Goal: Information Seeking & Learning: Learn about a topic

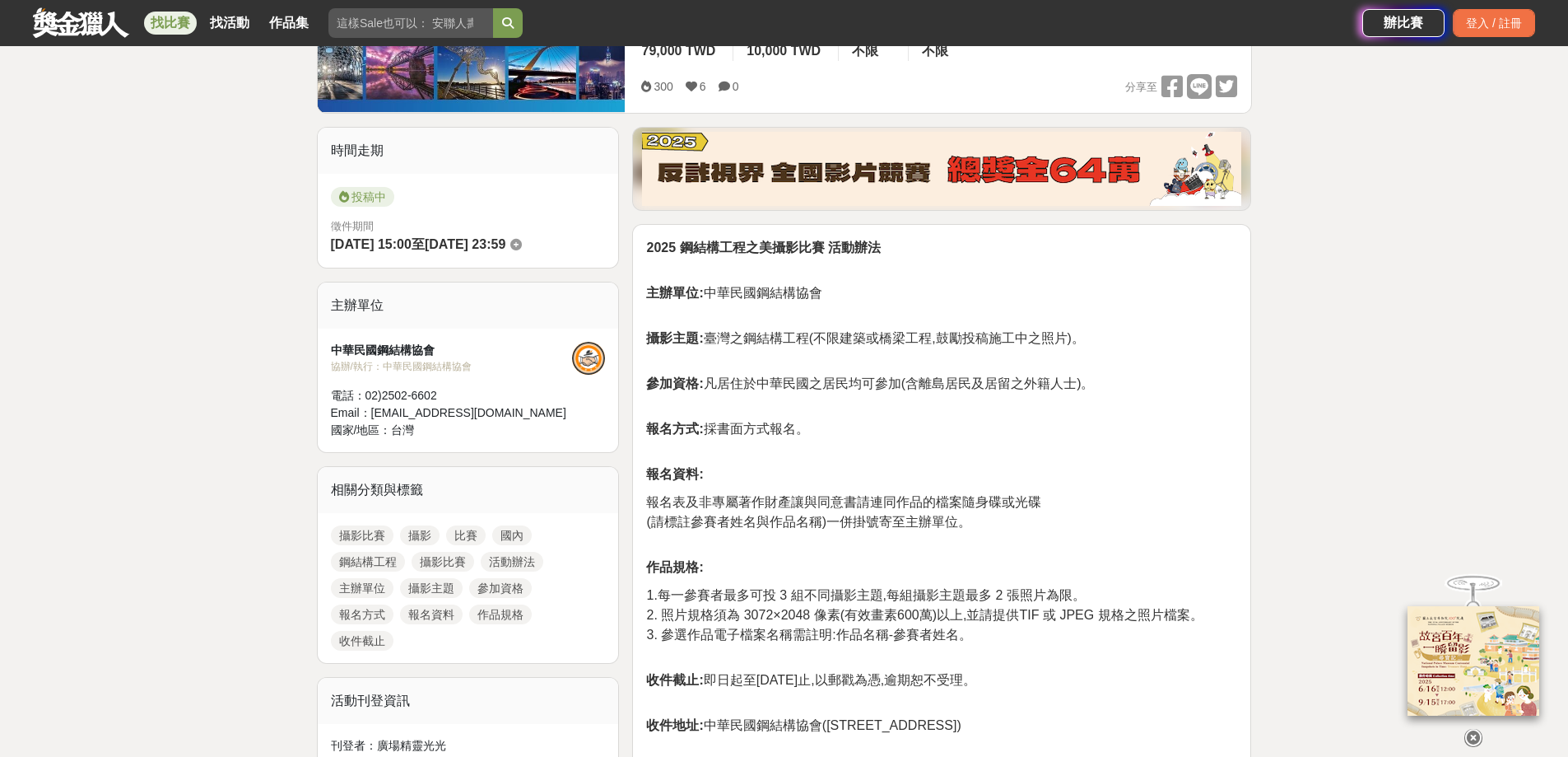
scroll to position [247, 0]
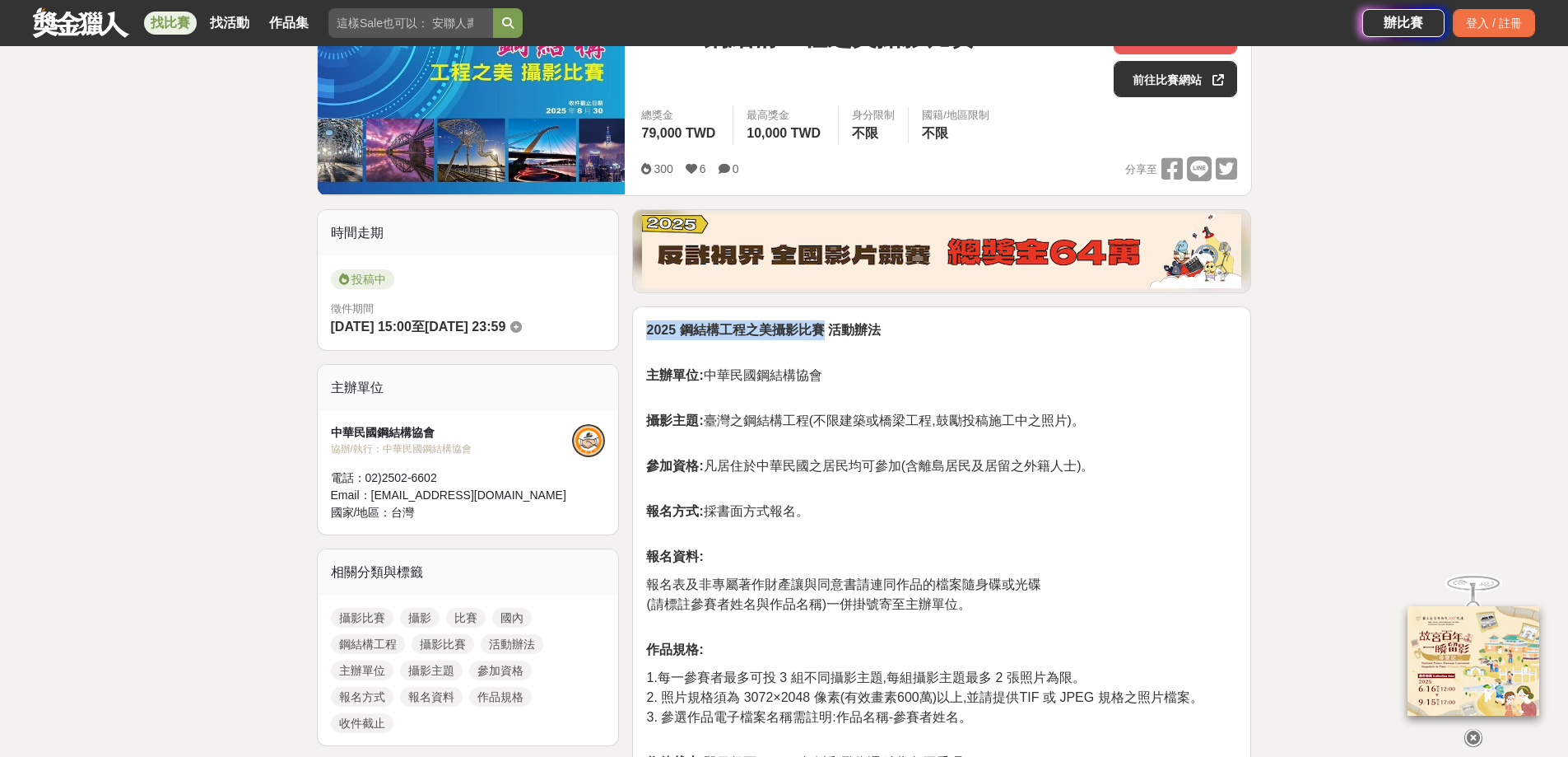
drag, startPoint x: 647, startPoint y: 324, endPoint x: 824, endPoint y: 320, distance: 177.0
click at [824, 323] on strong "2025 鋼結構工程之美攝影比賽 活動辦法" at bounding box center [763, 330] width 234 height 14
copy strong "2025 鋼結構工程之美攝影比賽"
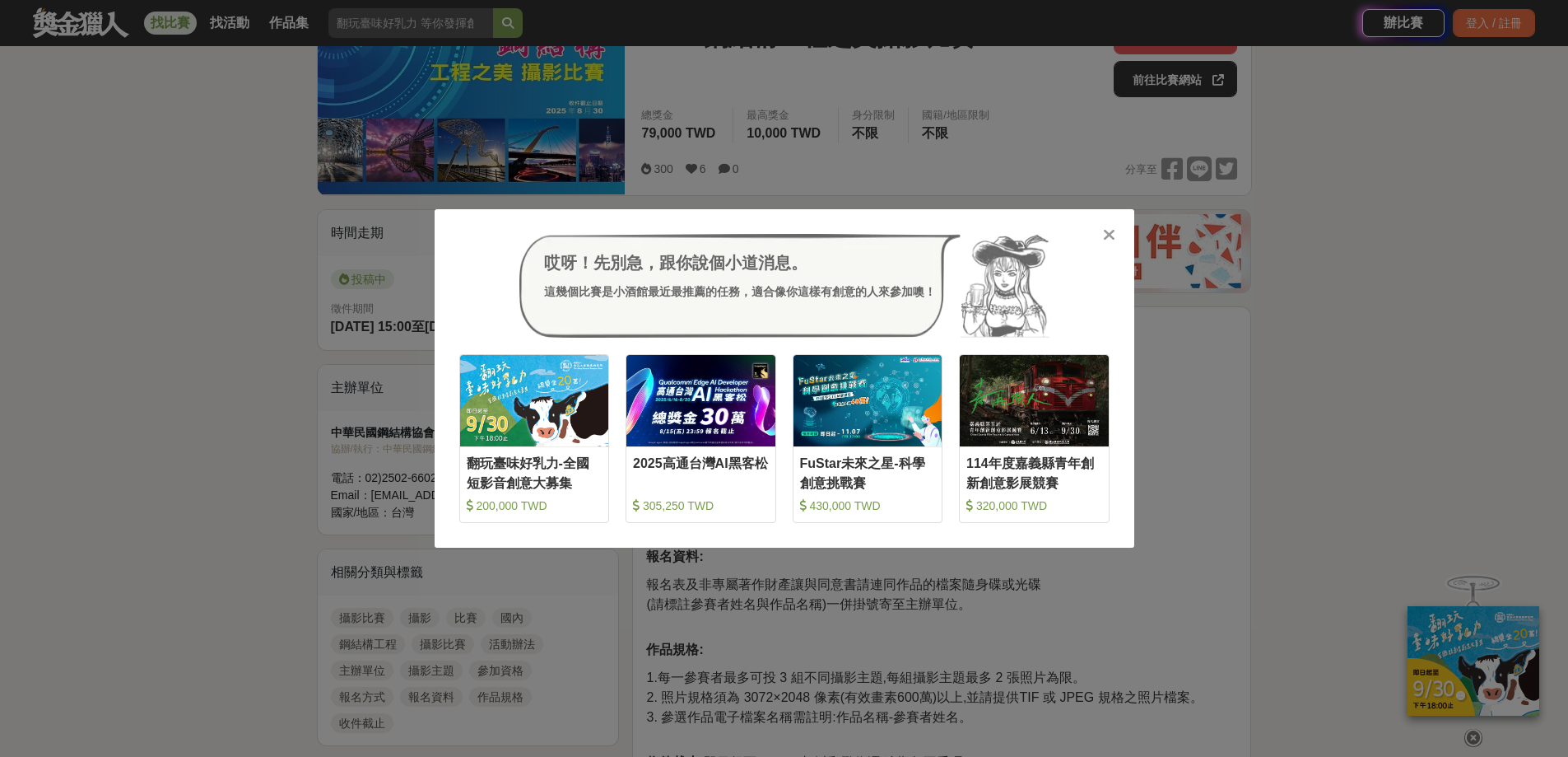
click at [1111, 233] on icon at bounding box center [1109, 234] width 13 height 16
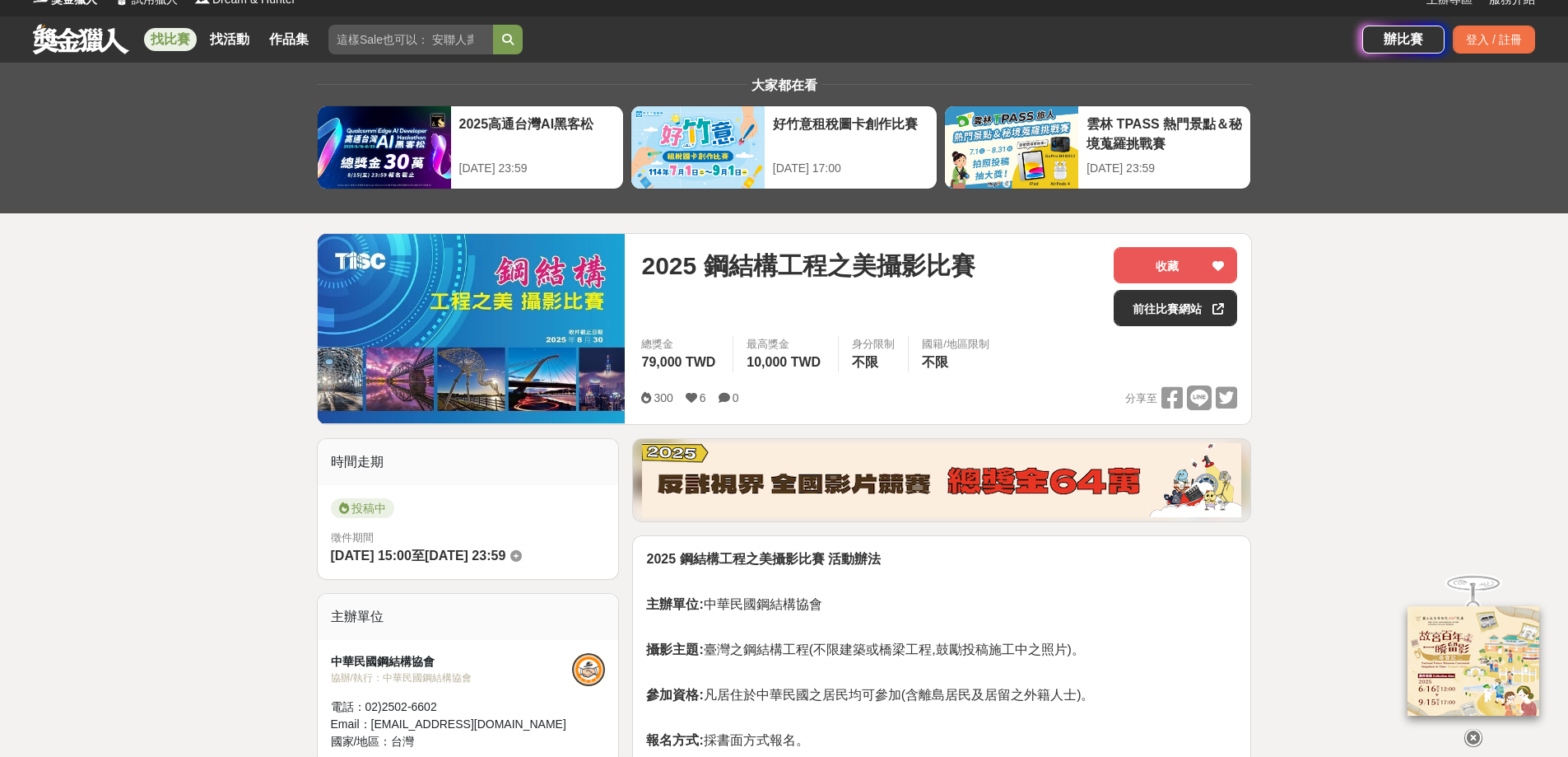
scroll to position [0, 0]
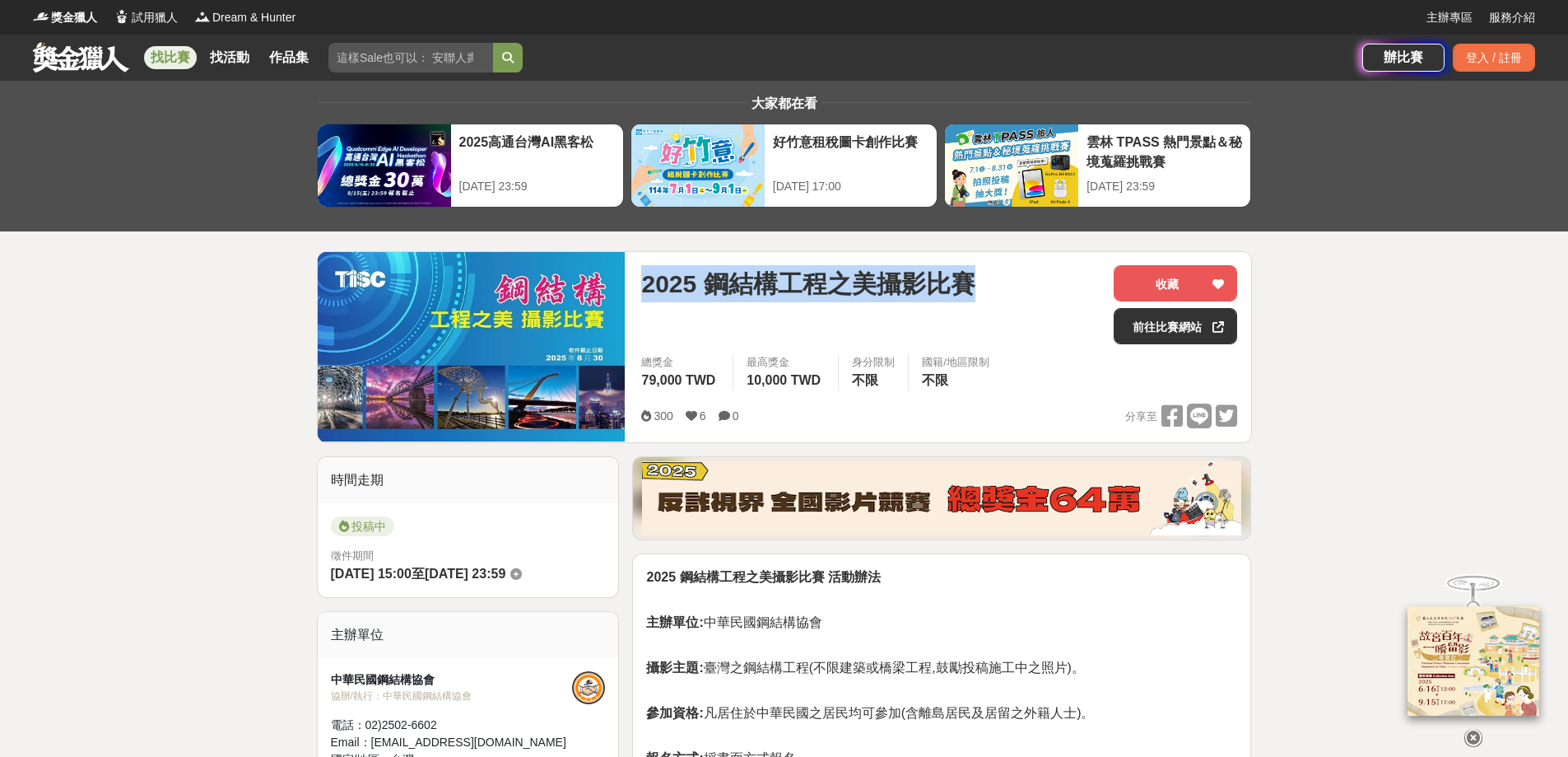
drag, startPoint x: 645, startPoint y: 285, endPoint x: 968, endPoint y: 285, distance: 323.0
click at [968, 285] on span "2025 鋼結構工程之美攝影比賽" at bounding box center [808, 283] width 333 height 37
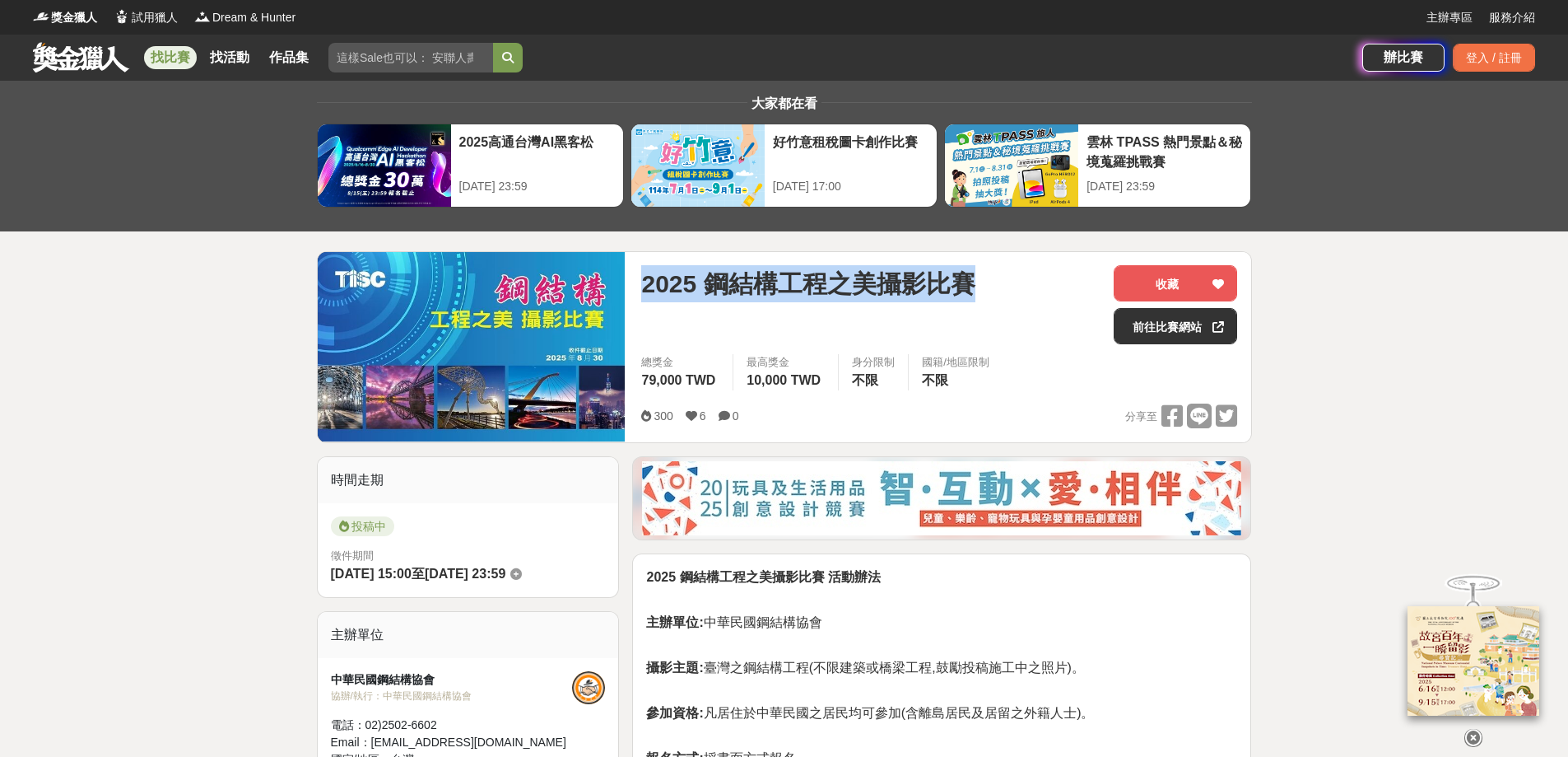
copy span "2025 鋼結構工程之美攝影比賽"
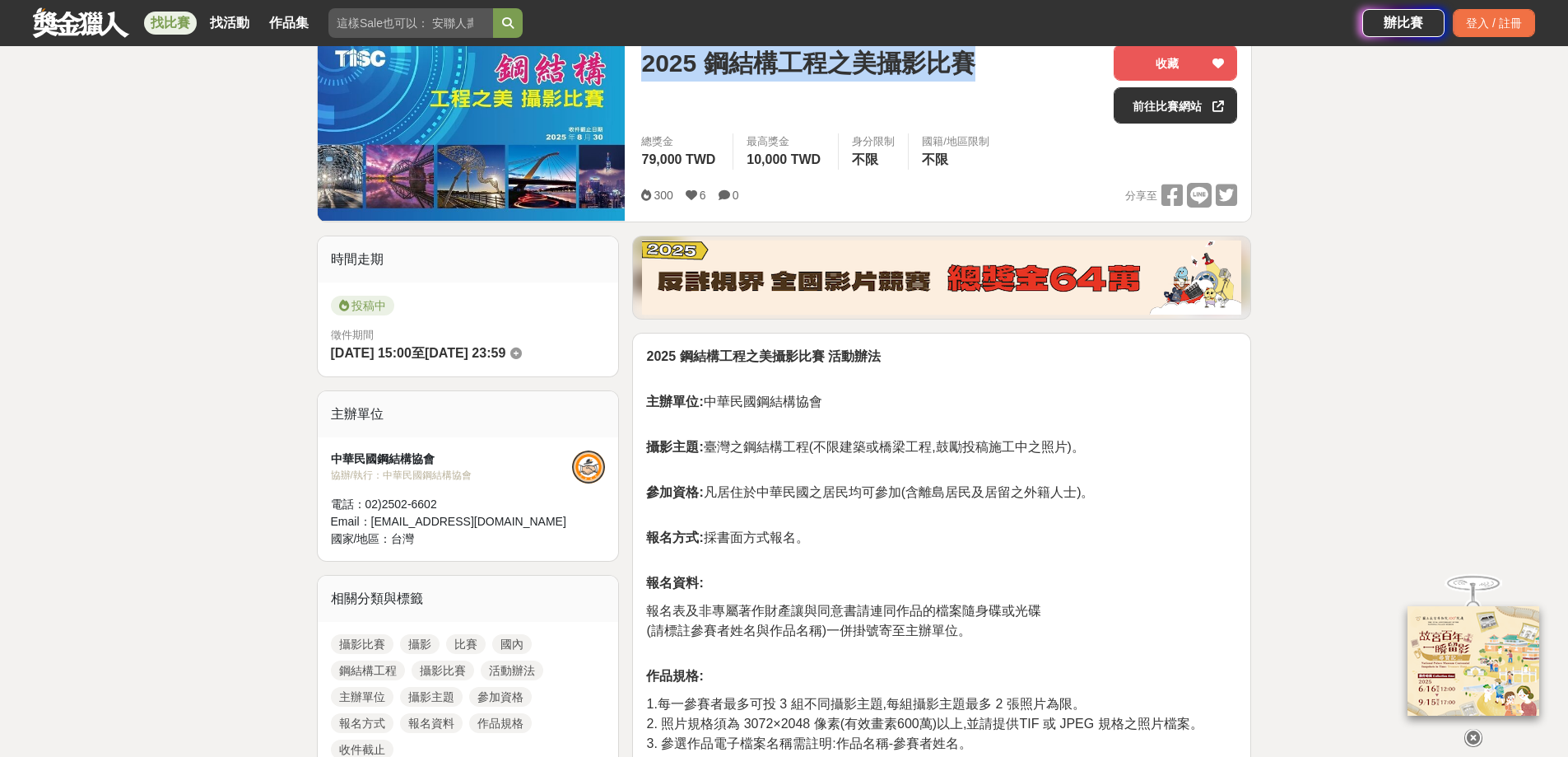
scroll to position [247, 0]
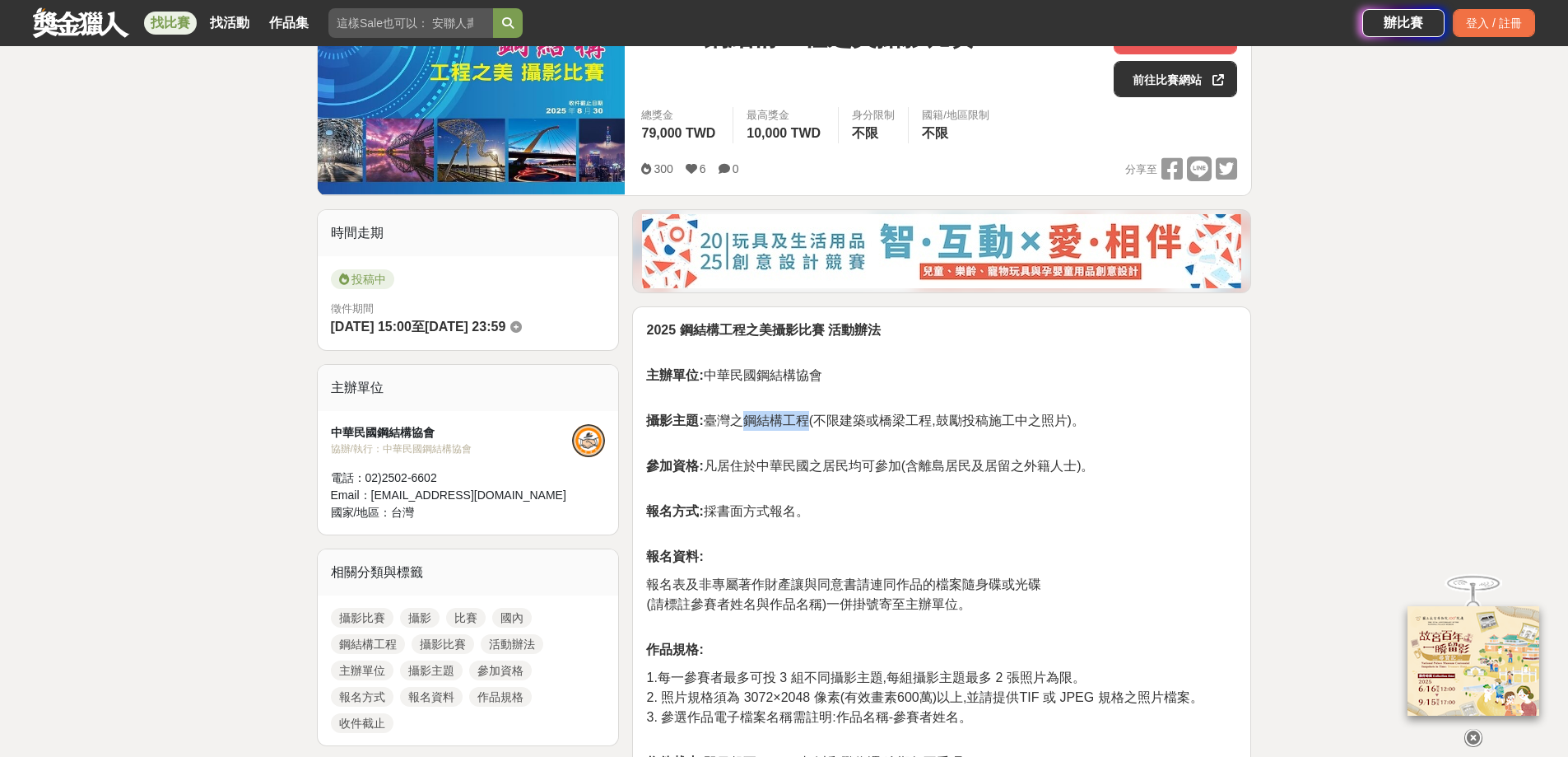
drag, startPoint x: 742, startPoint y: 413, endPoint x: 804, endPoint y: 413, distance: 62.0
click at [804, 413] on span "攝影主題: 臺灣之鋼結構工程(不限建築或橋梁工程,鼓勵投稿施工中之照片)。" at bounding box center [865, 420] width 438 height 14
copy span "鋼結構工程"
